Goal: Find specific page/section: Find specific page/section

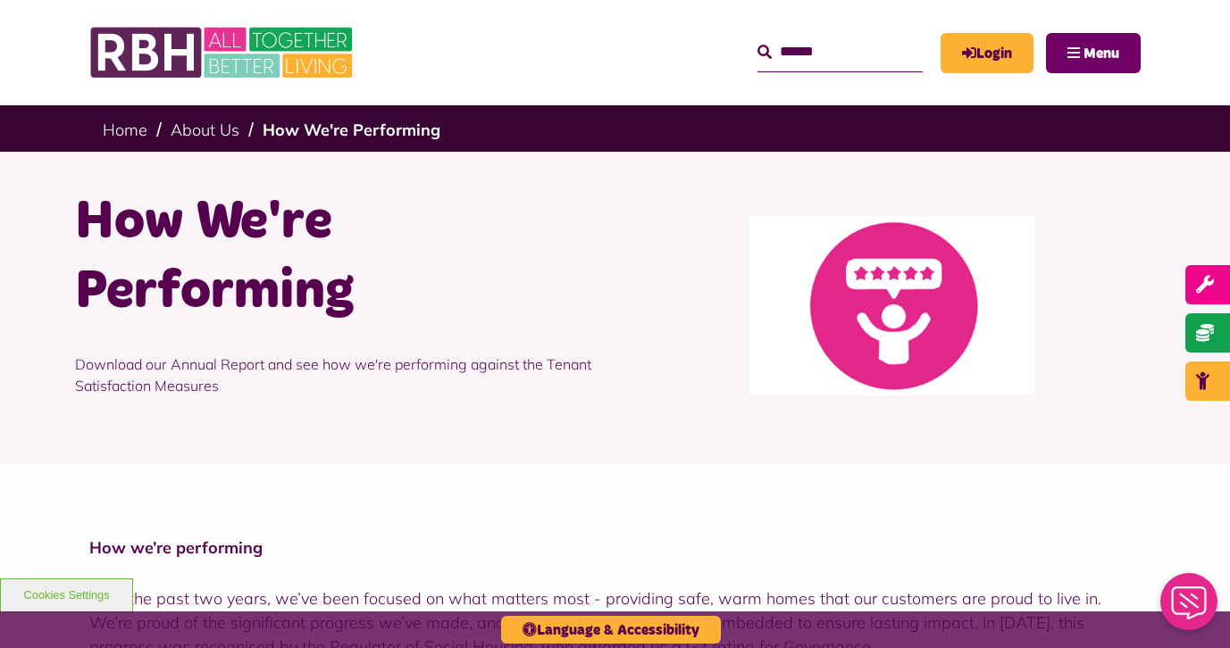
click at [1090, 58] on span "Menu" at bounding box center [1101, 53] width 36 height 14
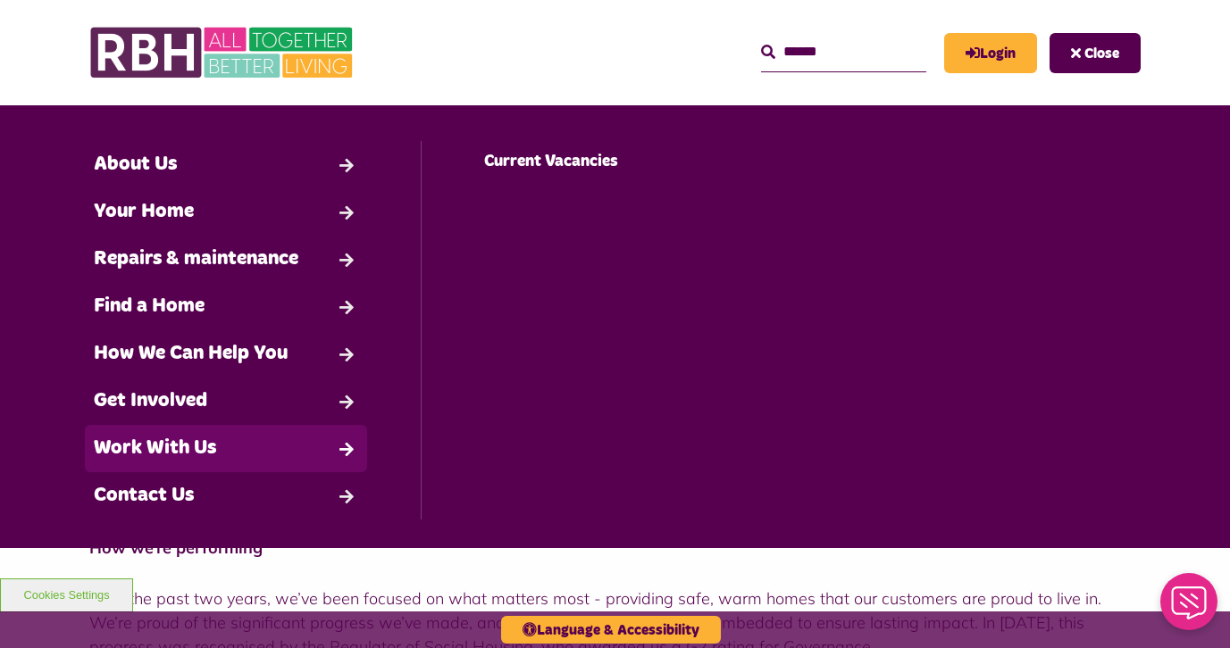
click at [246, 427] on link "Work With Us" at bounding box center [226, 448] width 282 height 47
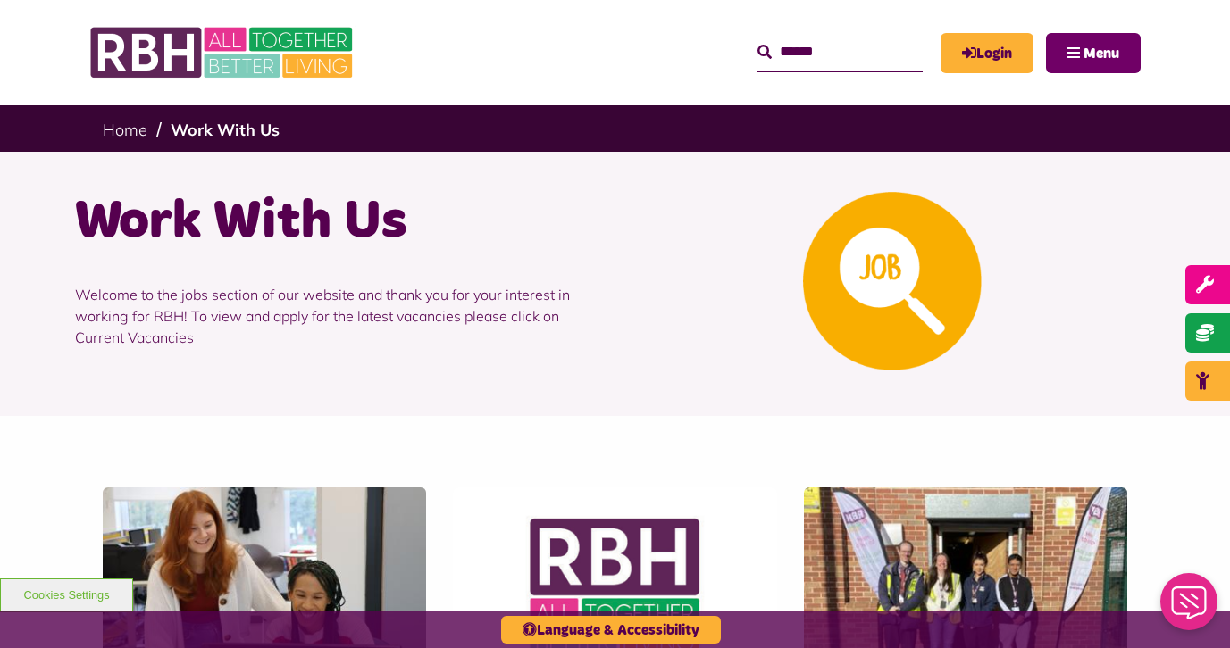
click at [1078, 50] on button "Menu" at bounding box center [1093, 53] width 95 height 40
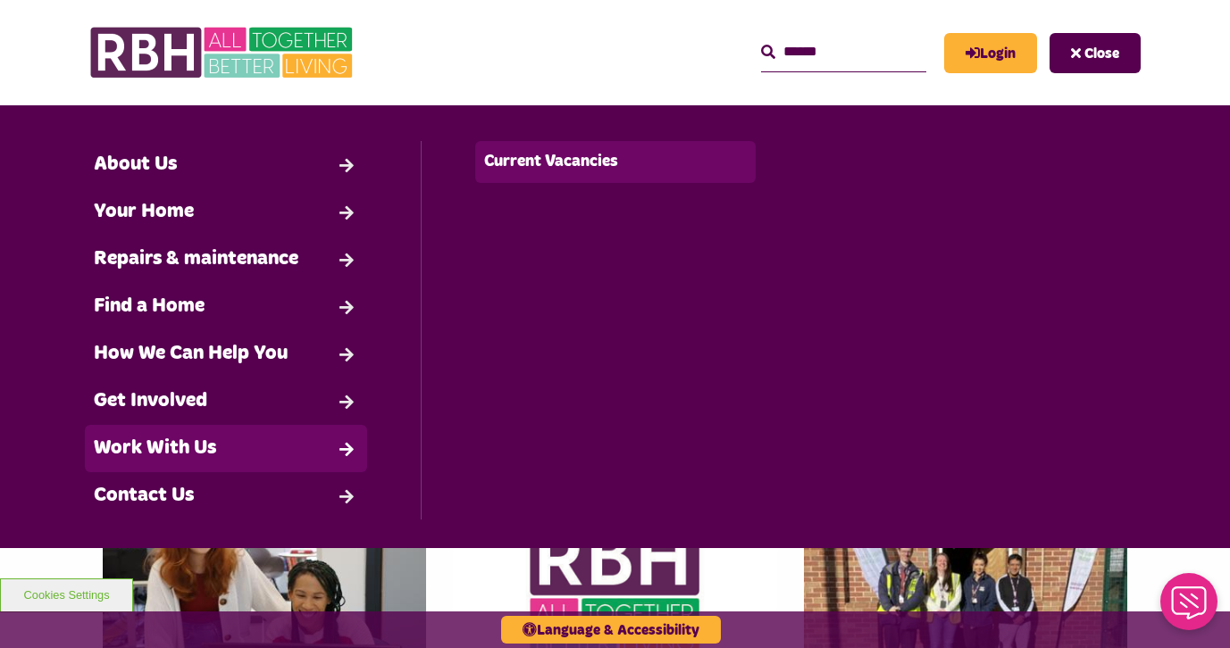
click at [516, 167] on link "Current Vacancies" at bounding box center [615, 162] width 281 height 42
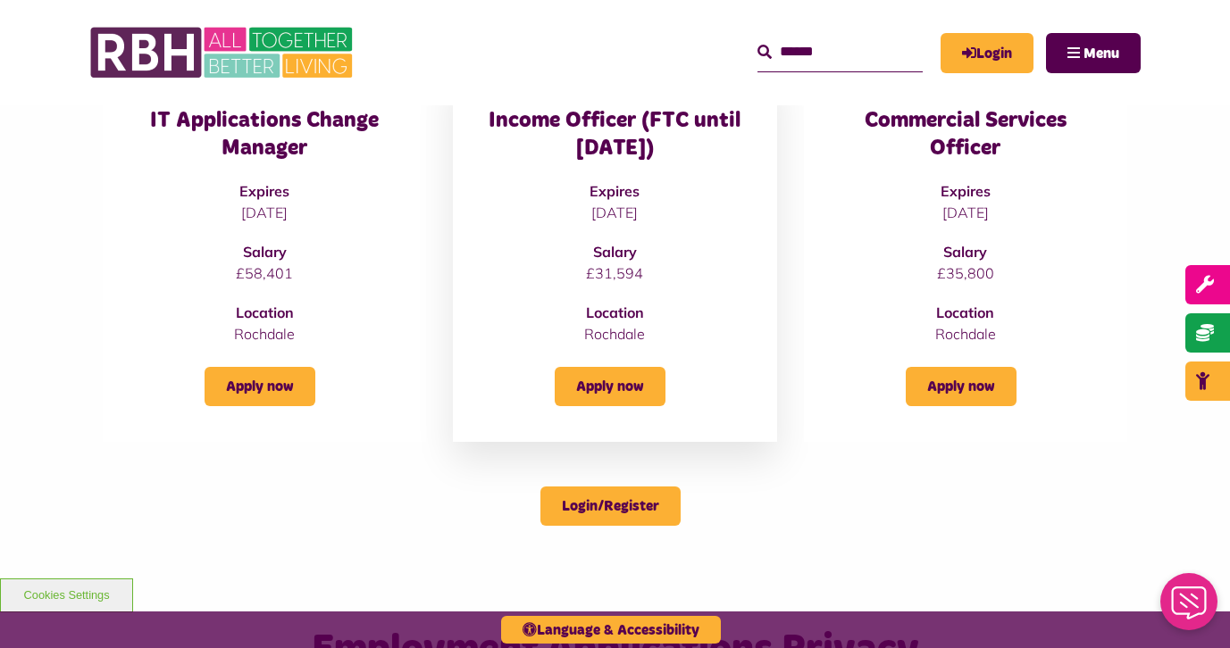
scroll to position [306, 0]
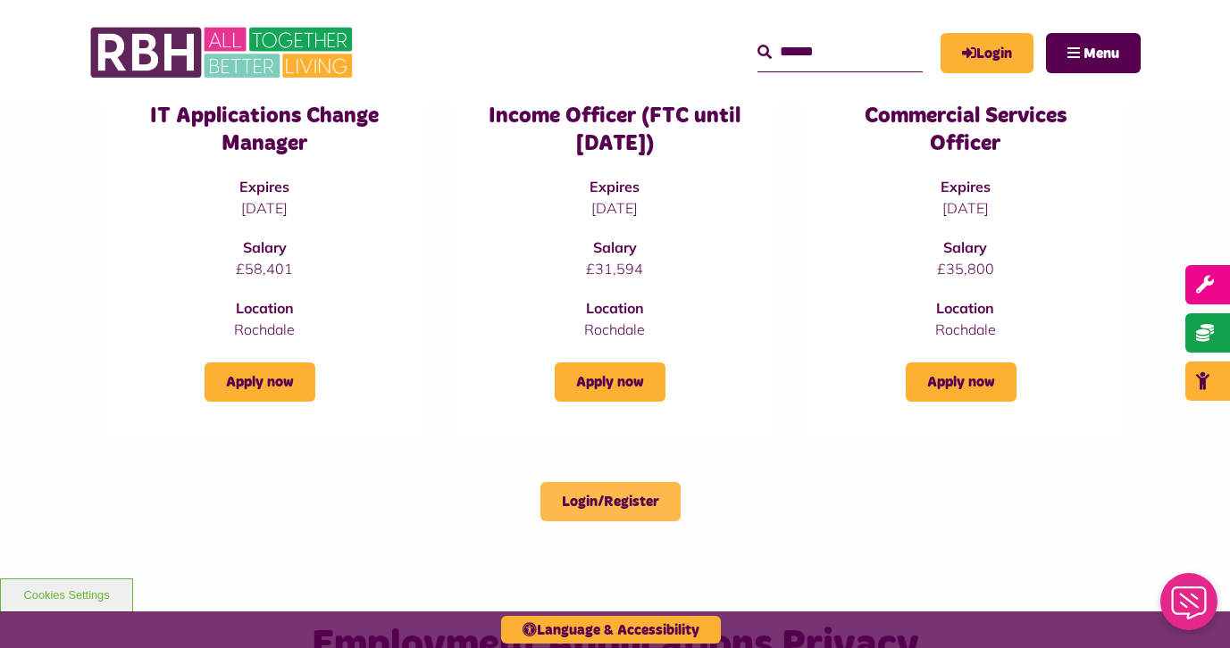
click at [609, 509] on link "Login/Register" at bounding box center [610, 501] width 140 height 39
